Goal: Transaction & Acquisition: Obtain resource

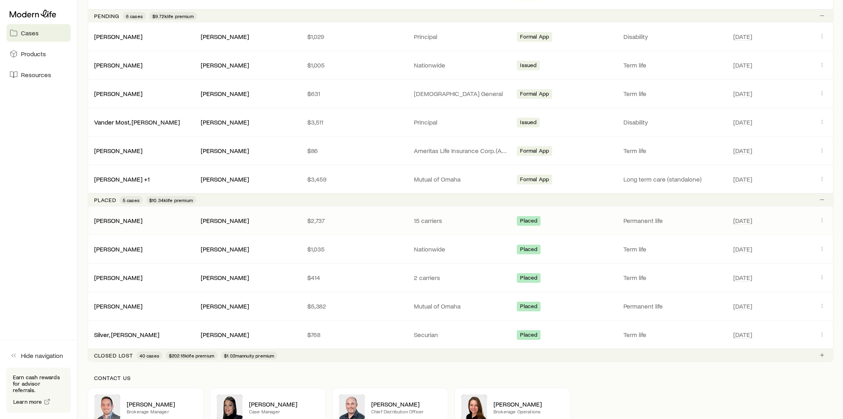
scroll to position [321, 0]
click at [823, 220] on icon "Client cases" at bounding box center [822, 219] width 6 height 6
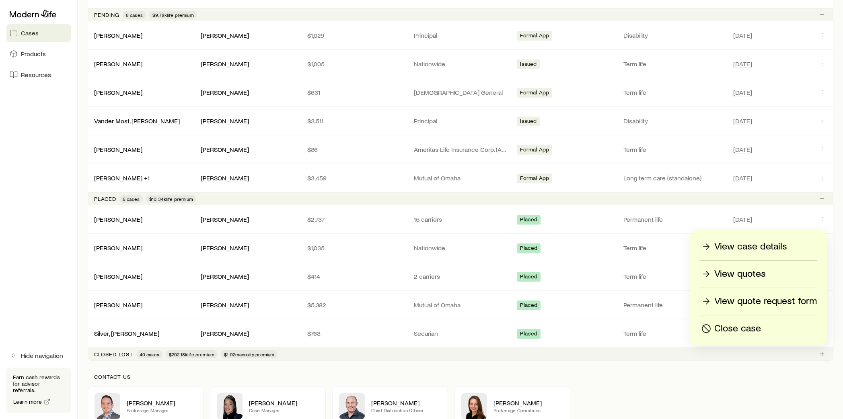
click at [774, 279] on div "View quotes" at bounding box center [758, 274] width 117 height 13
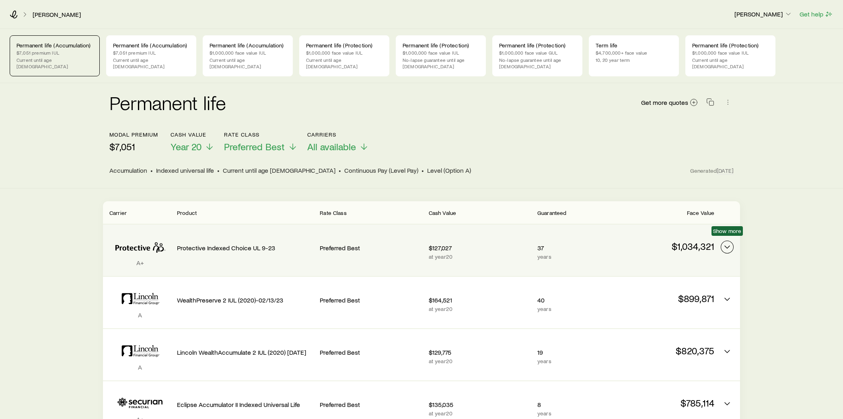
click at [727, 242] on icon "Permanent quotes" at bounding box center [727, 247] width 10 height 10
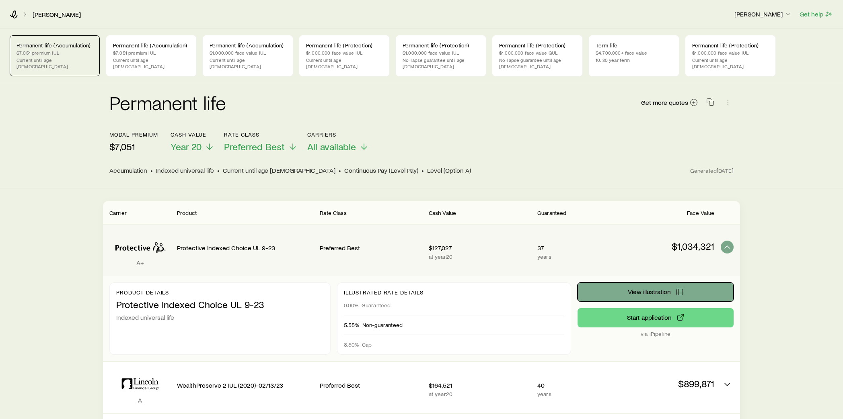
click at [648, 289] on span "View illustration" at bounding box center [649, 292] width 43 height 6
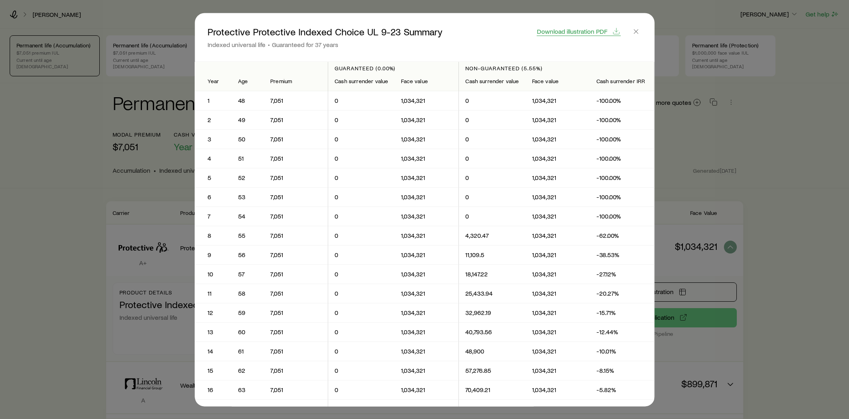
click at [573, 30] on span "Download illustration PDF" at bounding box center [572, 31] width 70 height 6
click at [638, 34] on icon "button" at bounding box center [636, 31] width 8 height 8
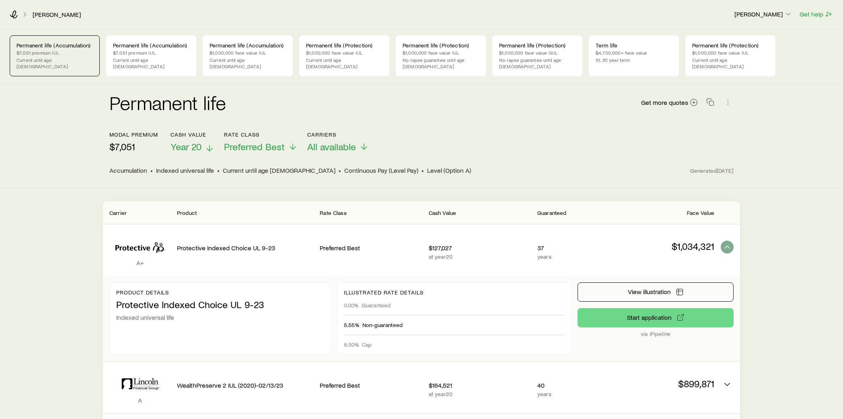
click at [203, 141] on p "Year 20" at bounding box center [192, 146] width 44 height 11
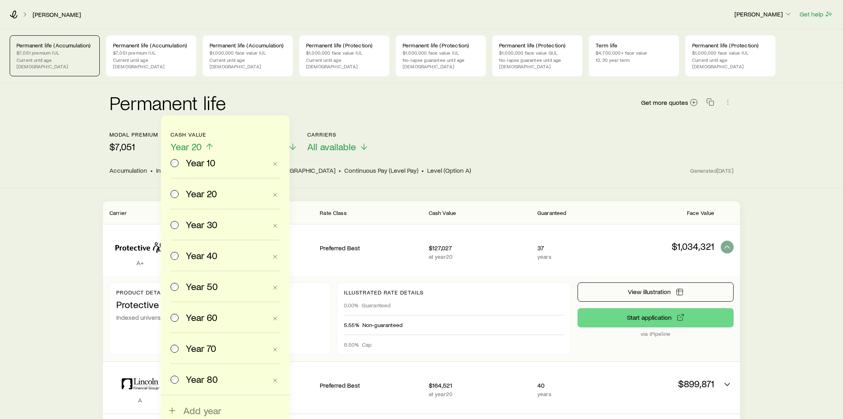
click at [203, 141] on p "Year 20" at bounding box center [192, 146] width 44 height 11
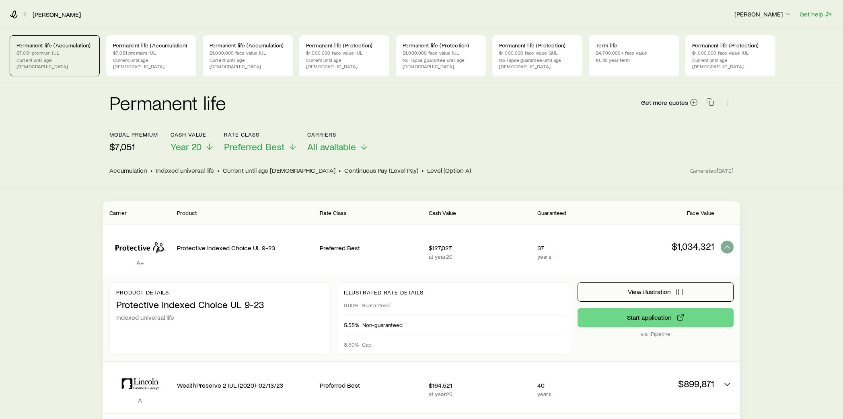
click at [16, 8] on div "[PERSON_NAME] M [PERSON_NAME] Get help" at bounding box center [421, 14] width 843 height 29
click at [19, 14] on div "[PERSON_NAME]" at bounding box center [369, 14] width 718 height 8
click at [15, 14] on icon at bounding box center [14, 14] width 8 height 8
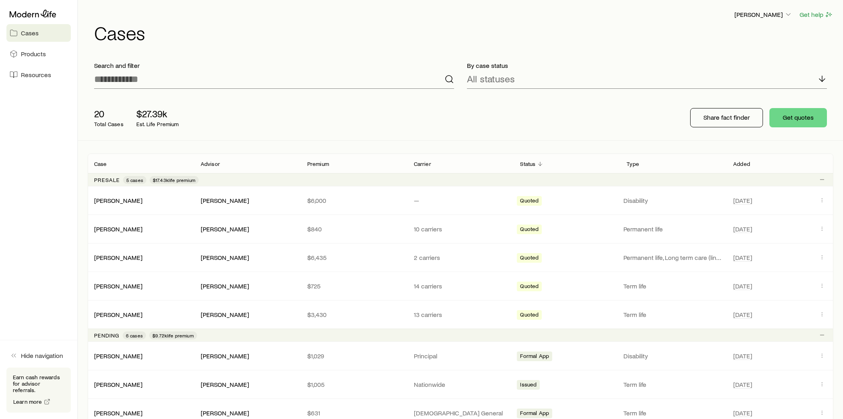
click at [70, 254] on aside "Cases Products Resources Hide navigation Earn cash rewards for advisor referral…" at bounding box center [39, 209] width 78 height 419
